Goal: Contribute content: Add original content to the website for others to see

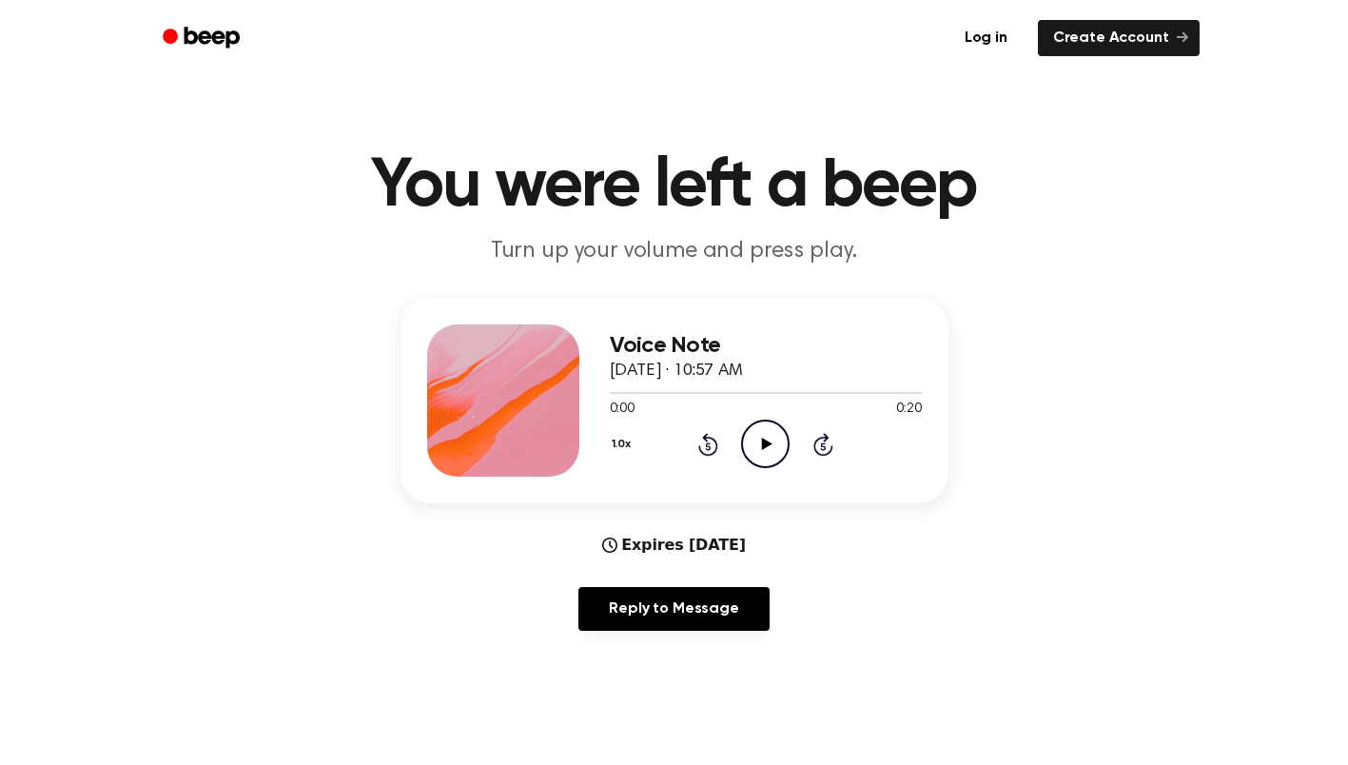
click at [1005, 51] on link "Log in" at bounding box center [985, 38] width 81 height 44
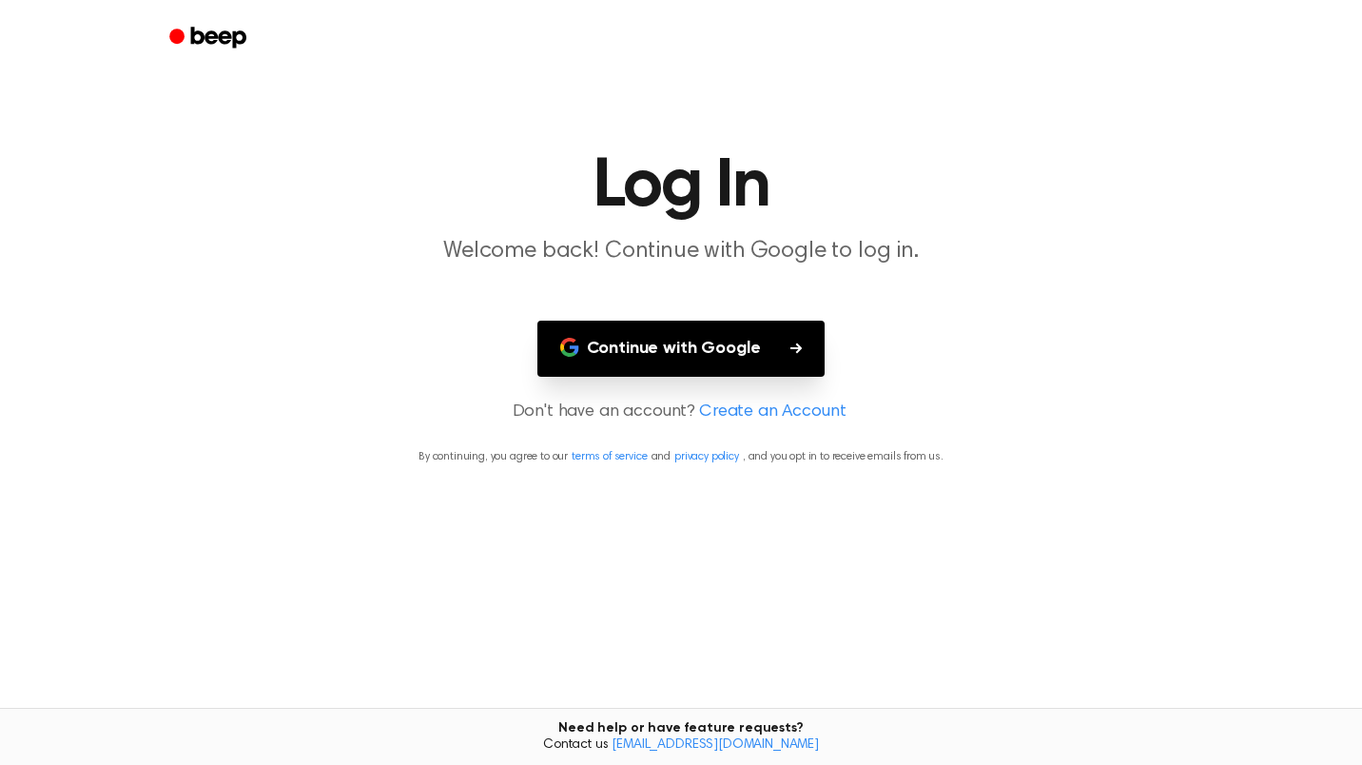
click at [670, 345] on button "Continue with Google" at bounding box center [681, 349] width 288 height 56
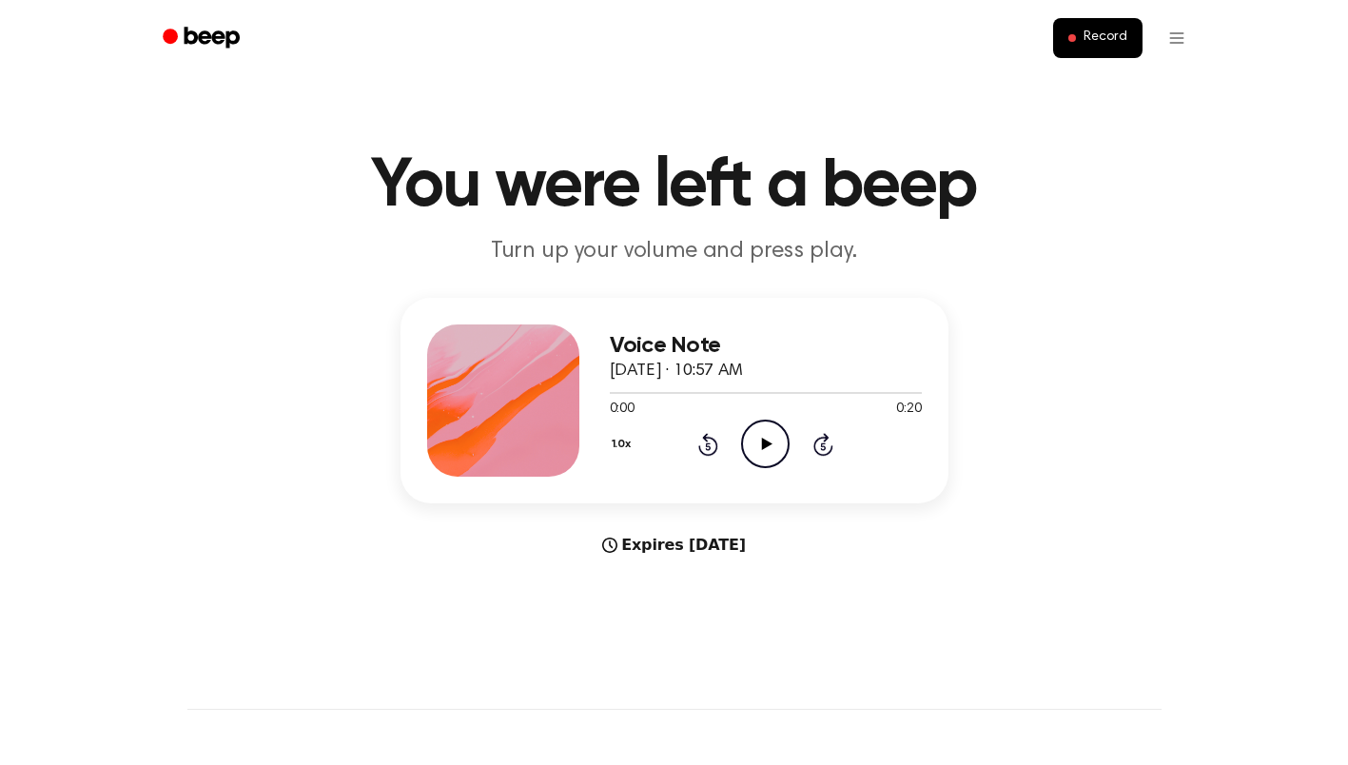
click at [1083, 42] on button "Record" at bounding box center [1097, 38] width 88 height 40
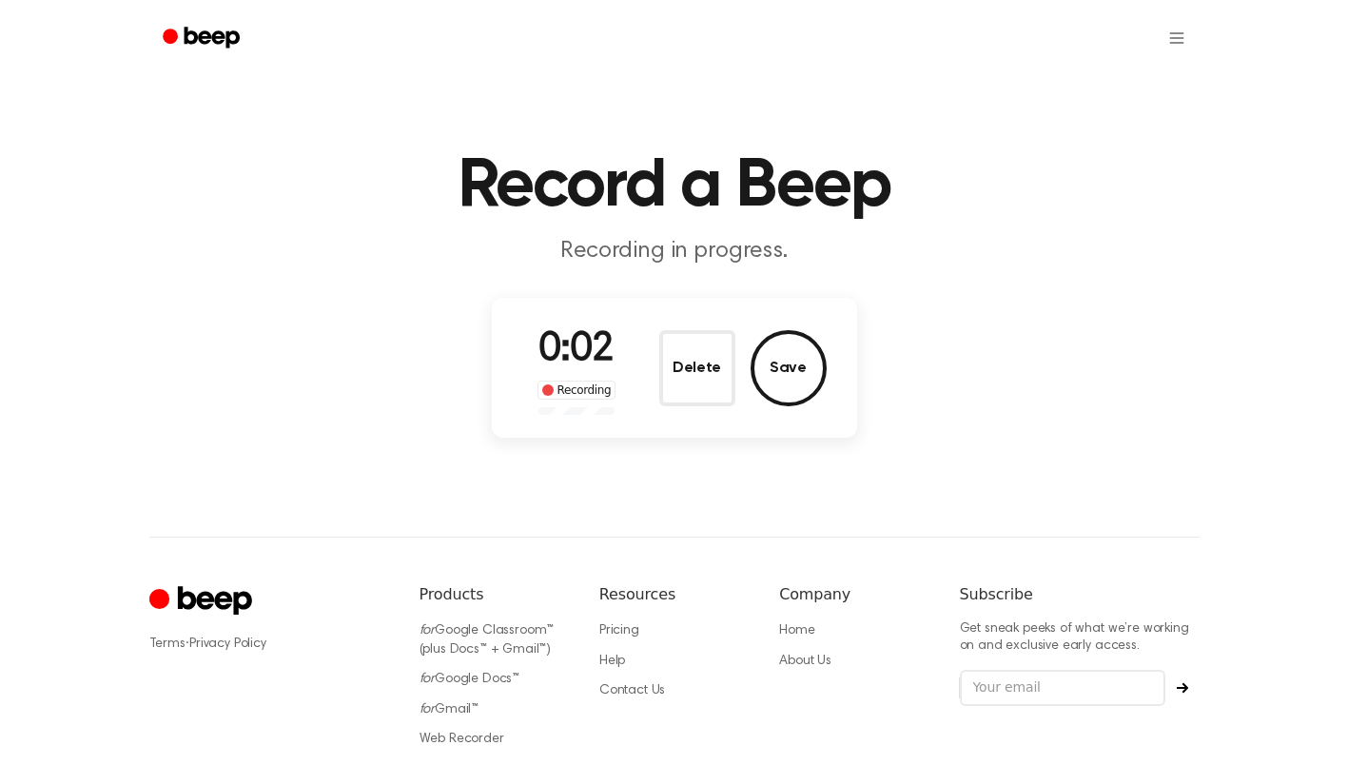
click at [795, 381] on button "Save" at bounding box center [788, 368] width 76 height 76
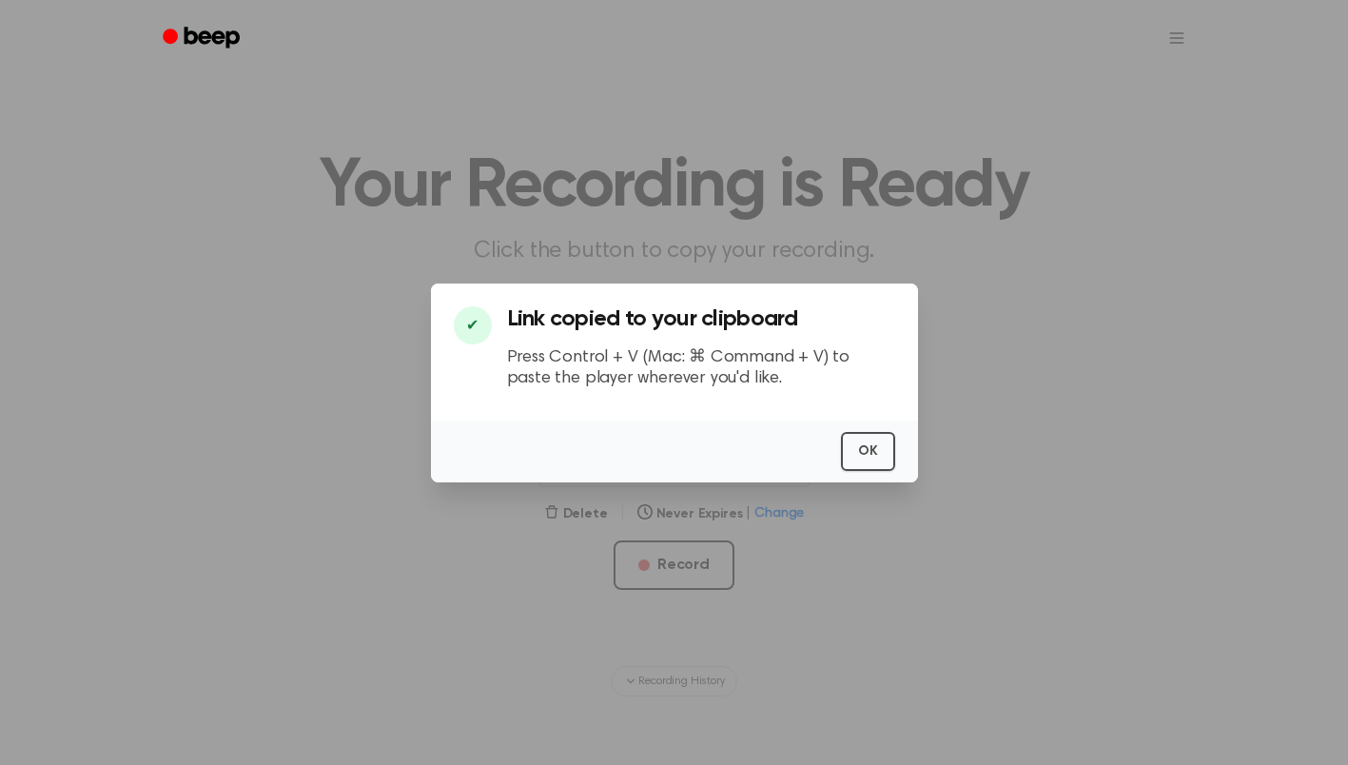
click at [908, 440] on div "OK" at bounding box center [674, 451] width 487 height 62
click at [865, 447] on button "OK" at bounding box center [868, 451] width 54 height 39
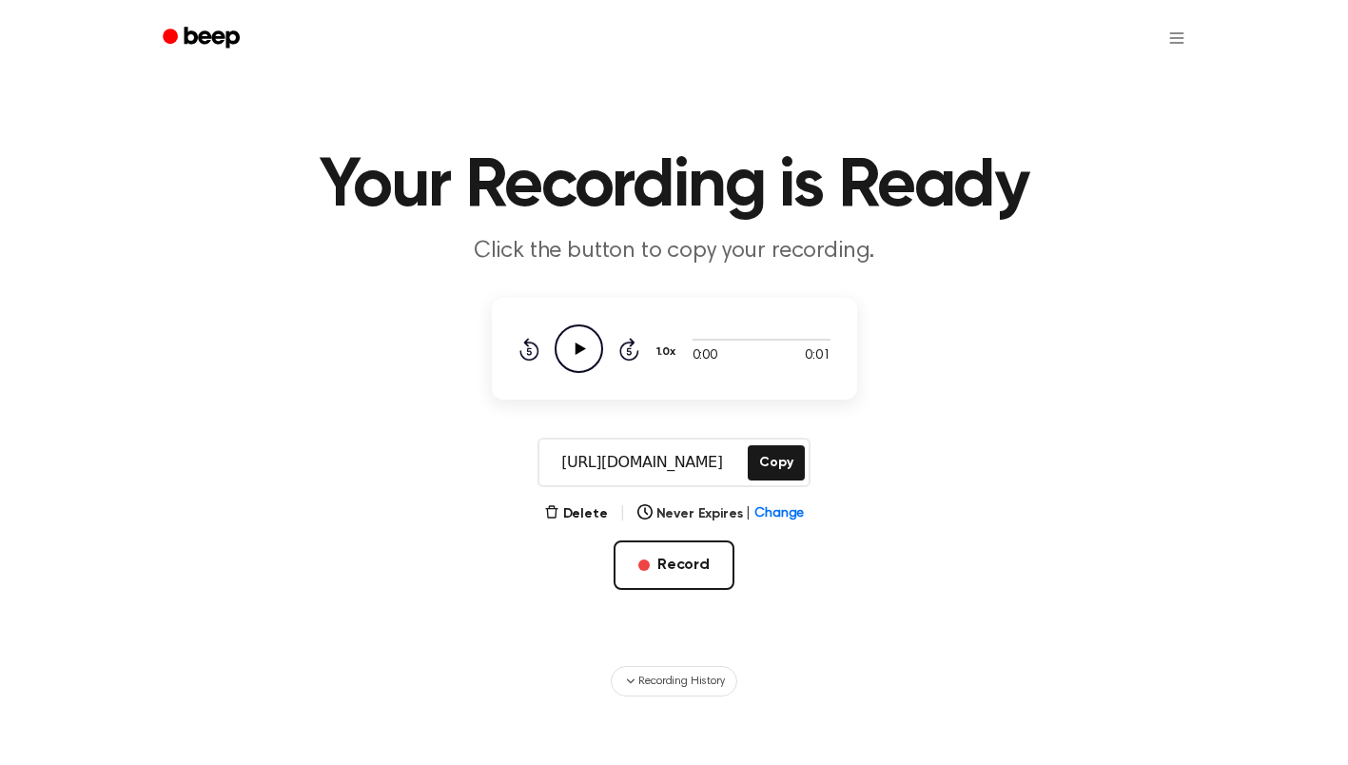
click at [578, 495] on main "Your Recording is Ready Click the button to copy your recording. 0:00 0:01 1.0x…" at bounding box center [674, 348] width 1348 height 696
click at [580, 520] on button "Delete" at bounding box center [576, 514] width 64 height 20
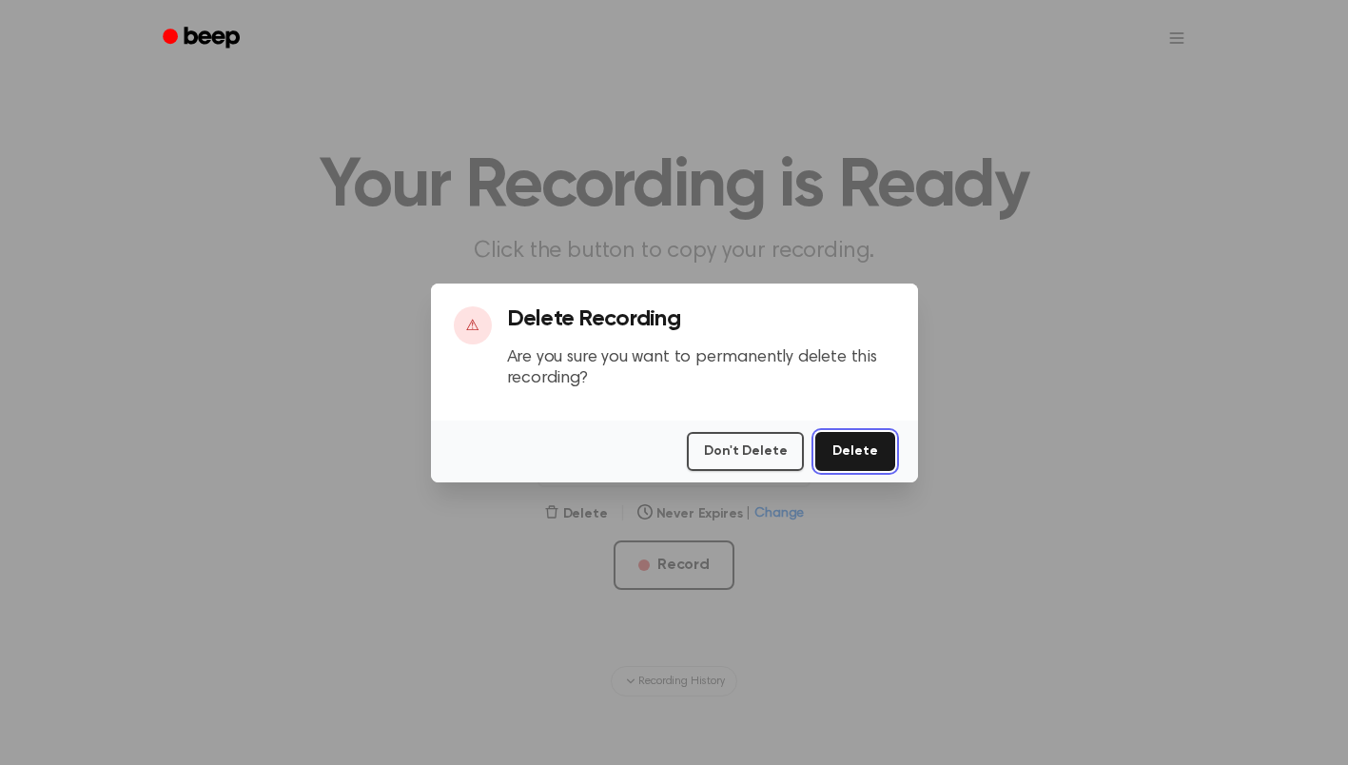
click at [852, 459] on button "Delete" at bounding box center [854, 451] width 79 height 39
